Goal: Find specific page/section: Find specific page/section

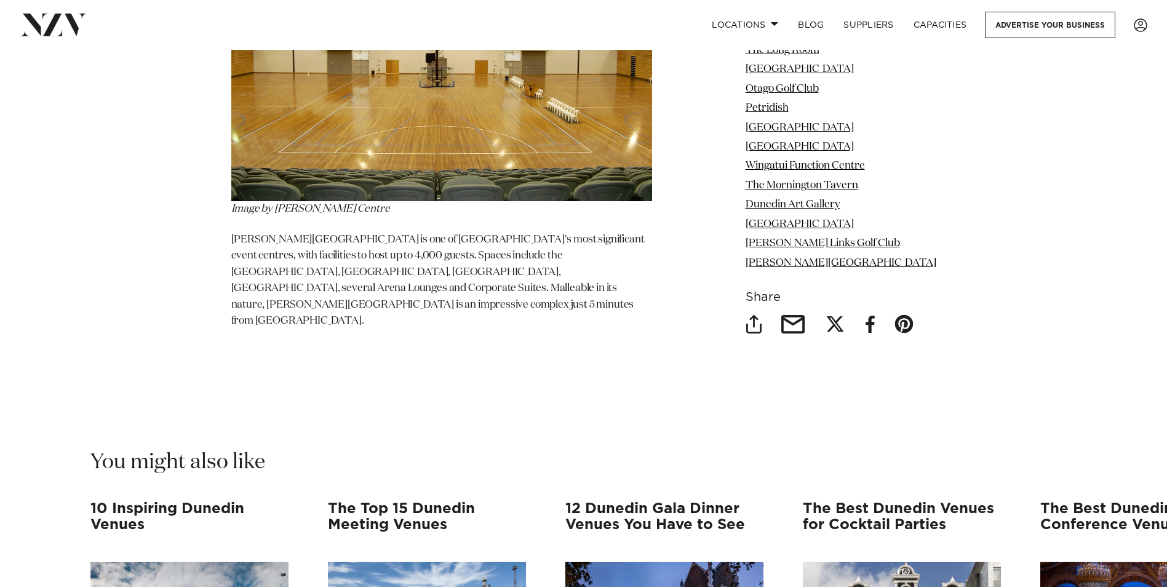
scroll to position [13168, 0]
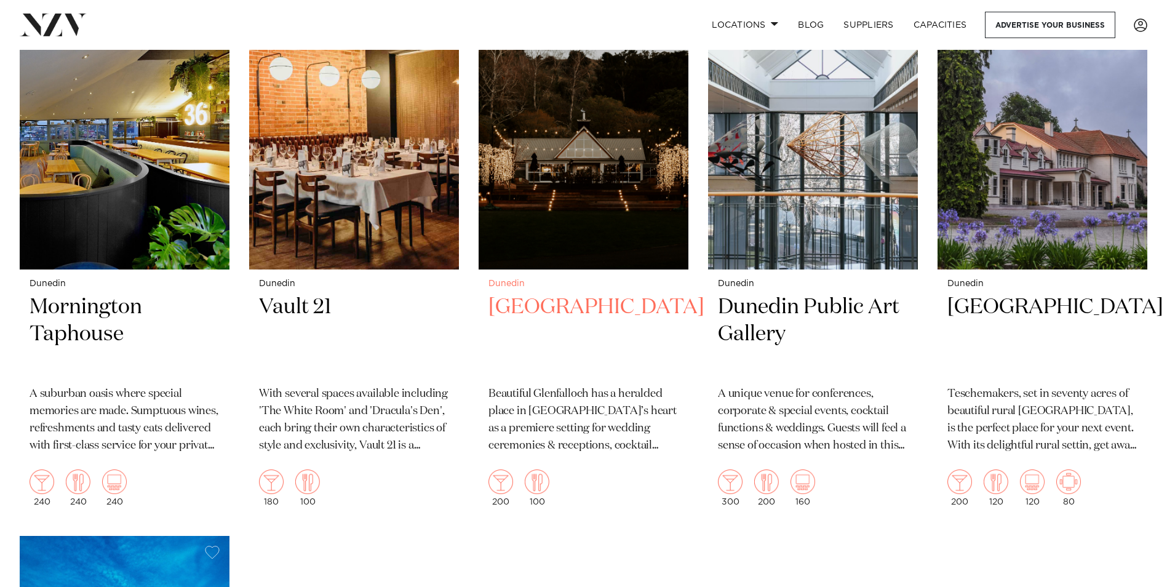
scroll to position [1108, 0]
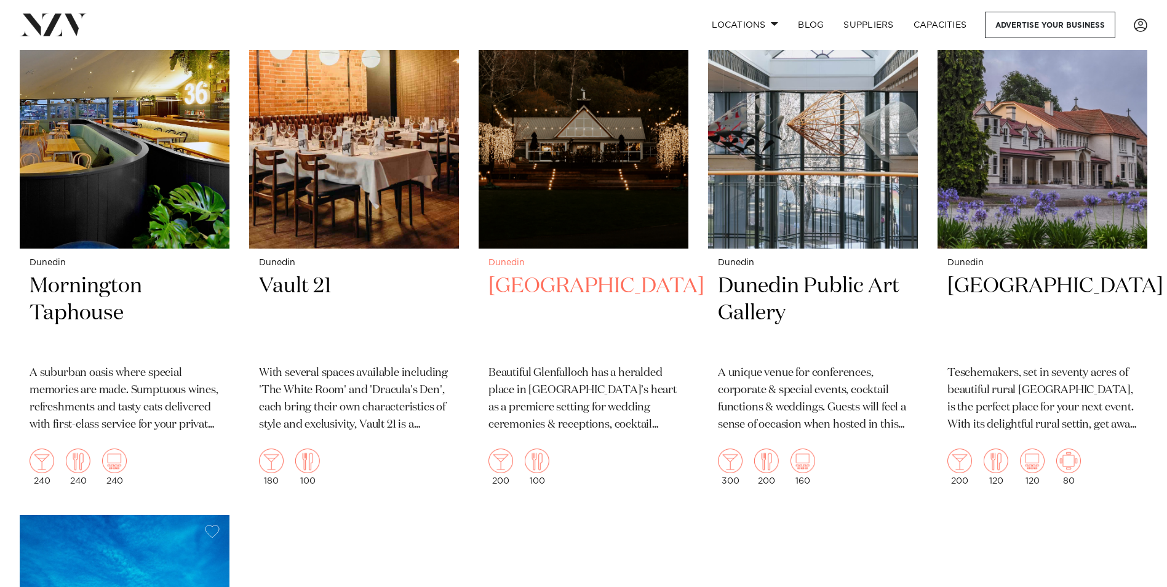
click at [593, 273] on h2 "[GEOGRAPHIC_DATA]" at bounding box center [584, 314] width 190 height 83
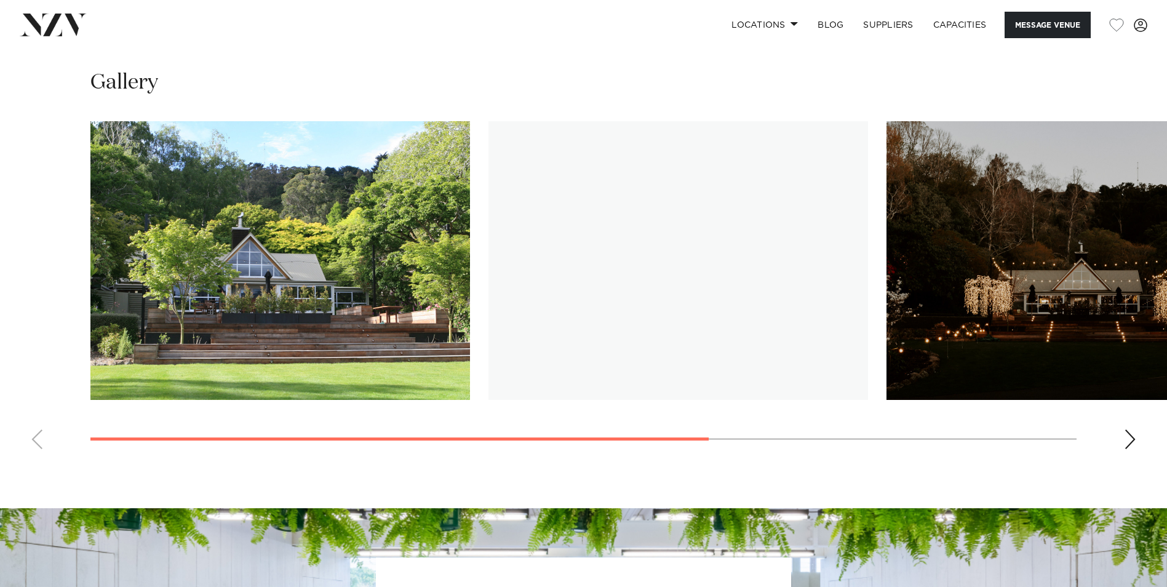
scroll to position [984, 0]
